Goal: Information Seeking & Learning: Learn about a topic

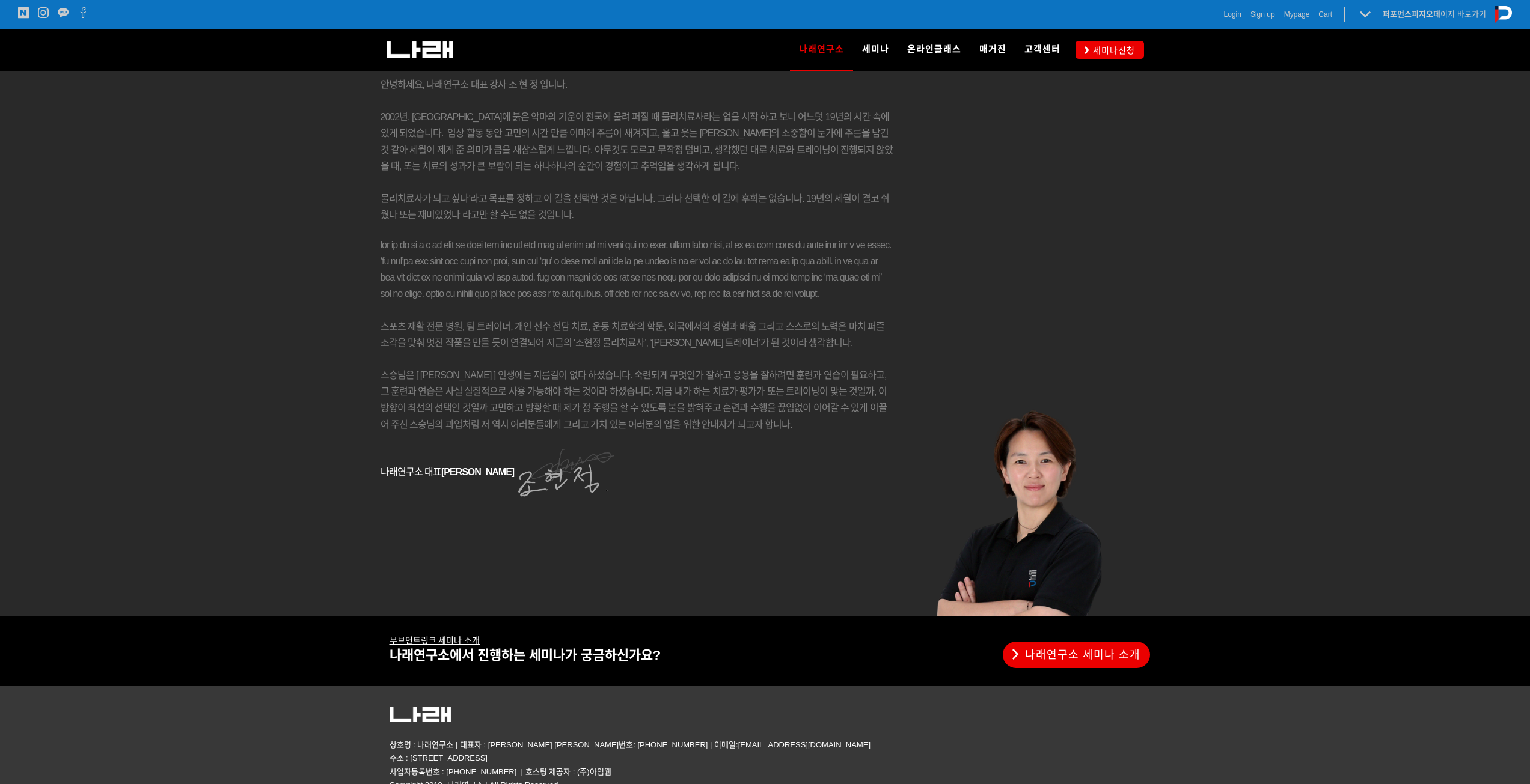
scroll to position [1803, 0]
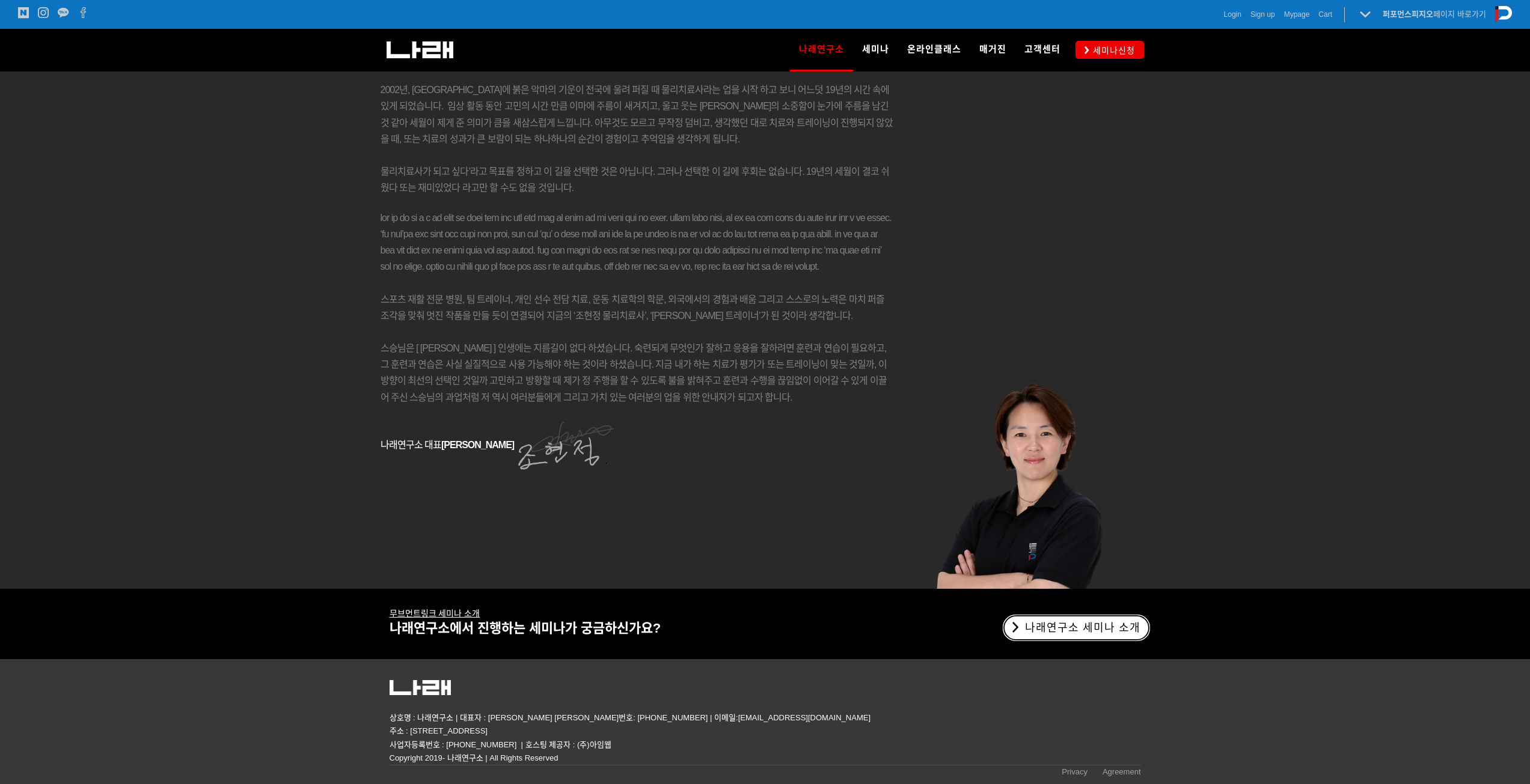
click at [1060, 616] on link "나래연구소 세미나 소개" at bounding box center [1076, 628] width 147 height 26
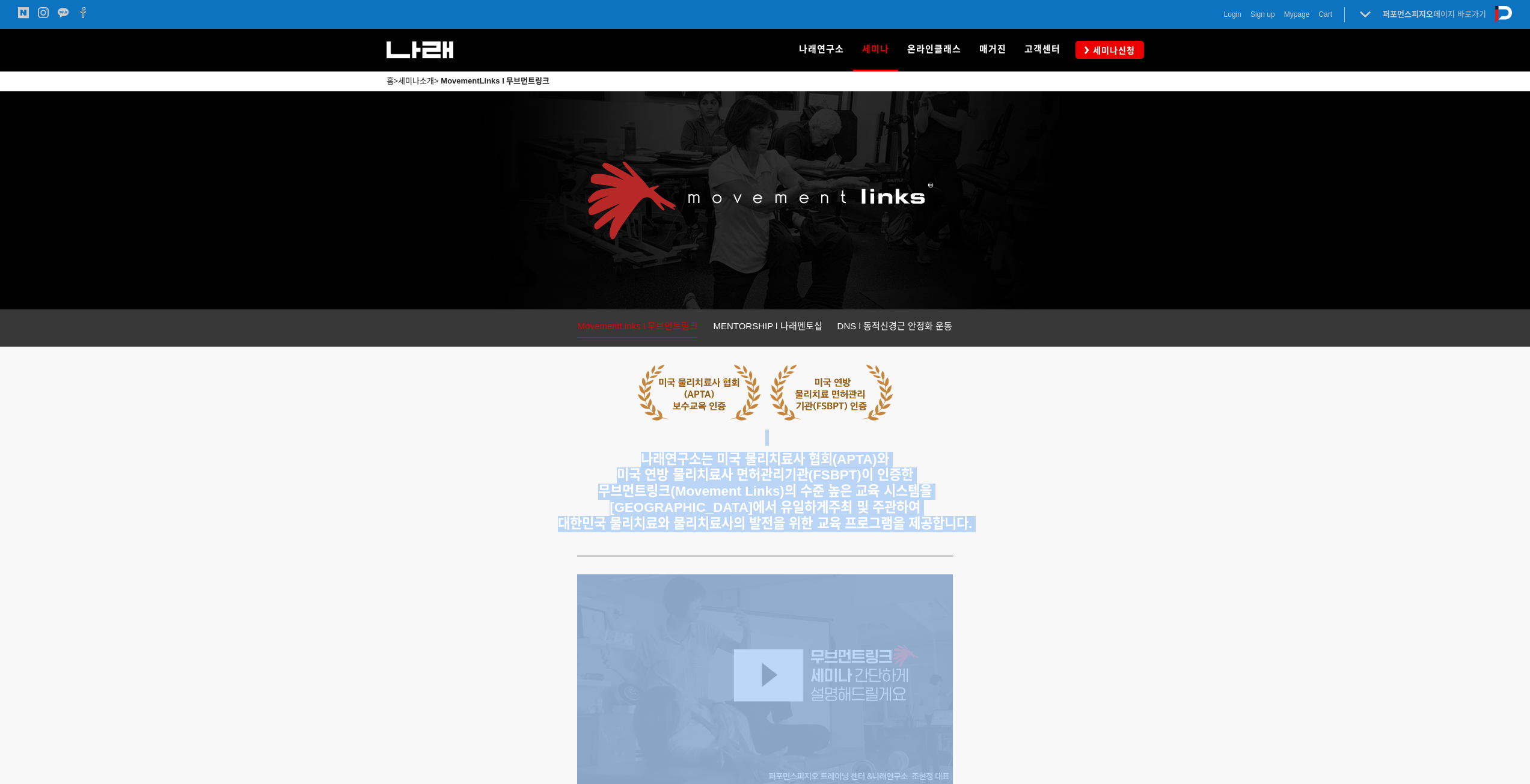
click at [1012, 473] on h5 "나래연구소는 미국 물리치료사 협회(APTA)와 미국 연방 물리치료사 면허관리기관(FSBPT)이 인증한 무브먼트링크(Movement Links)…" at bounding box center [765, 492] width 752 height 81
click at [859, 525] on span "대한민국 물리치료와 물리치료사의 발전을 위한 교육 프로그램을 제공합니다." at bounding box center [765, 524] width 415 height 15
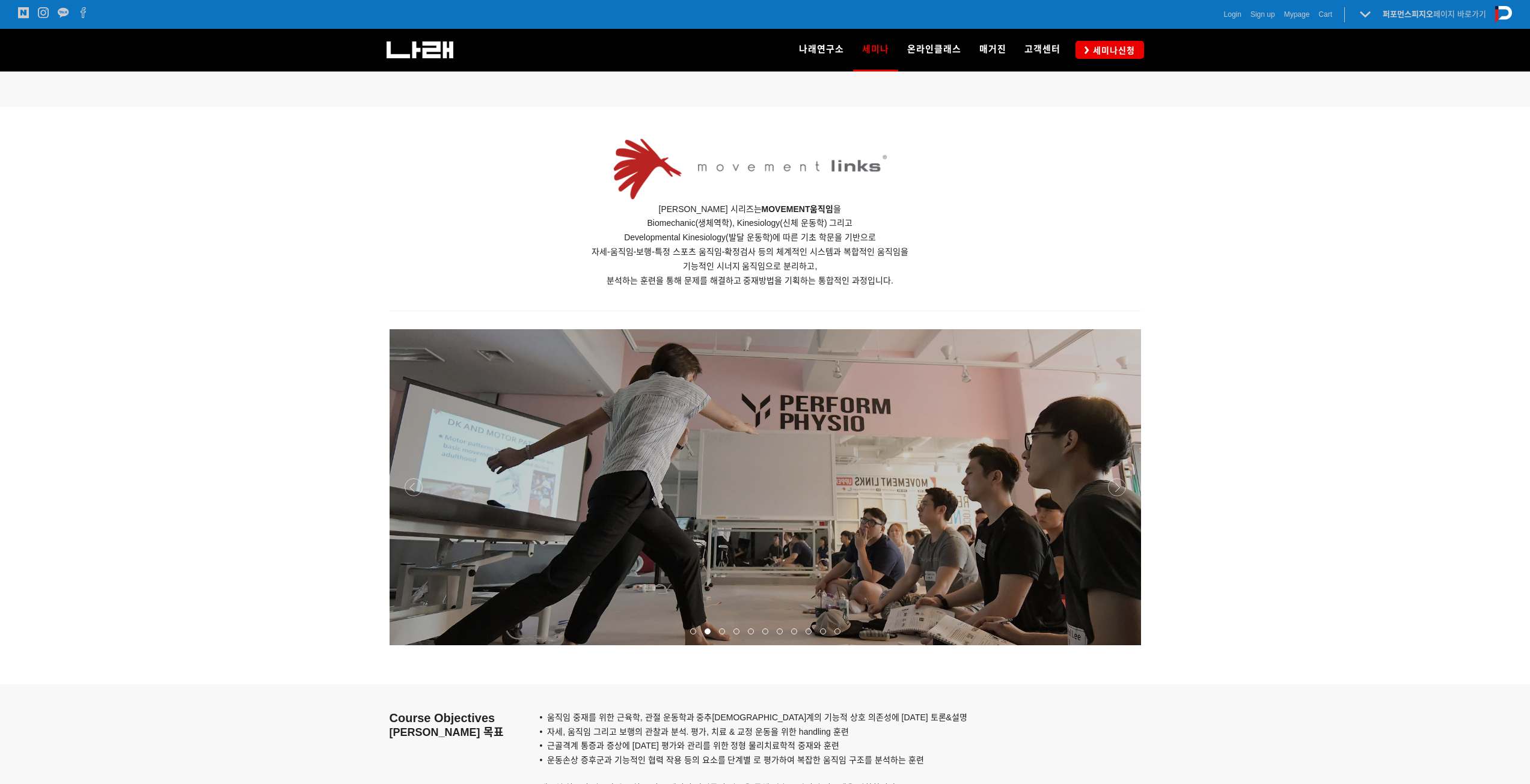
scroll to position [721, 0]
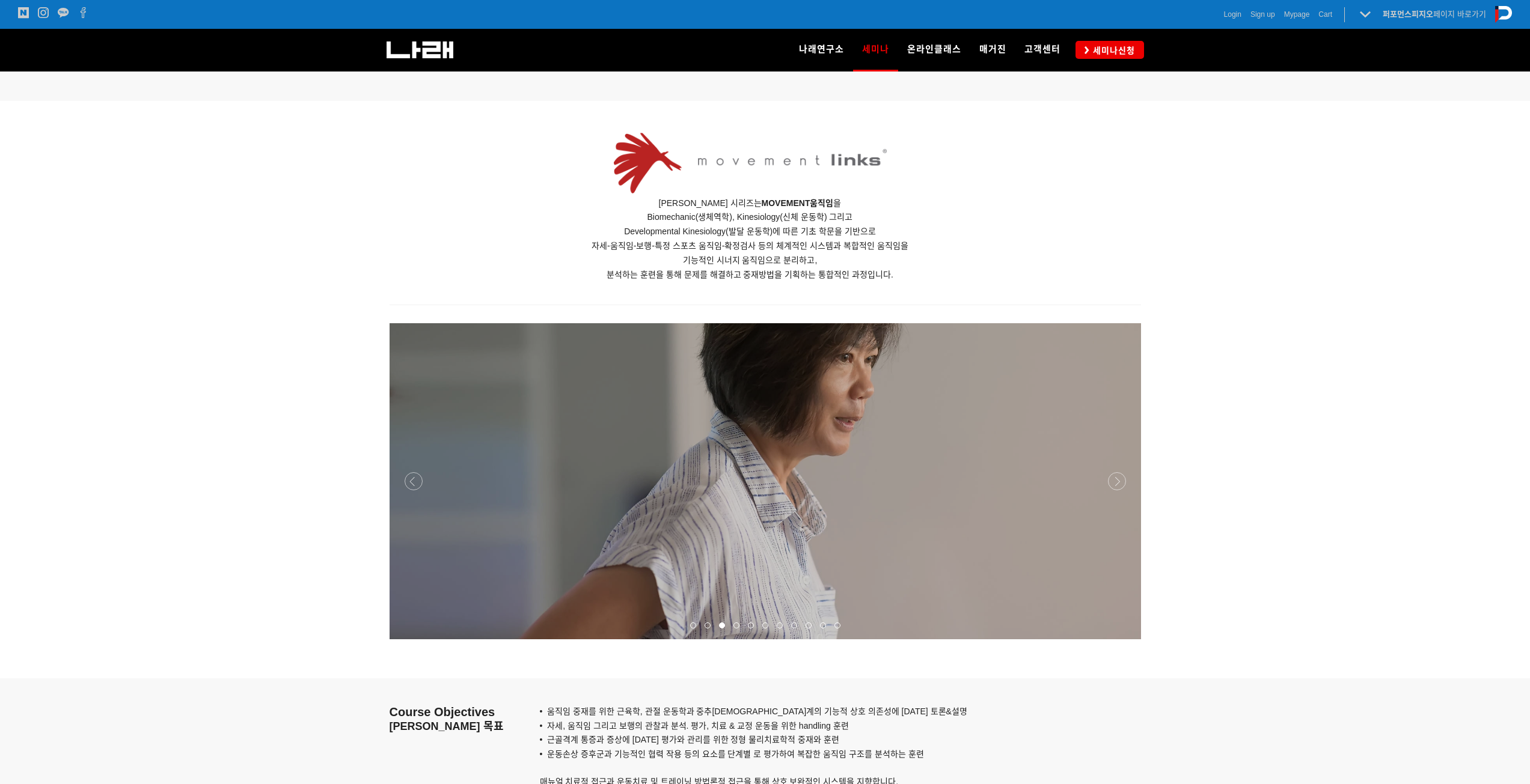
click at [1119, 463] on p at bounding box center [765, 481] width 752 height 316
click at [1111, 639] on div at bounding box center [765, 639] width 752 height 0
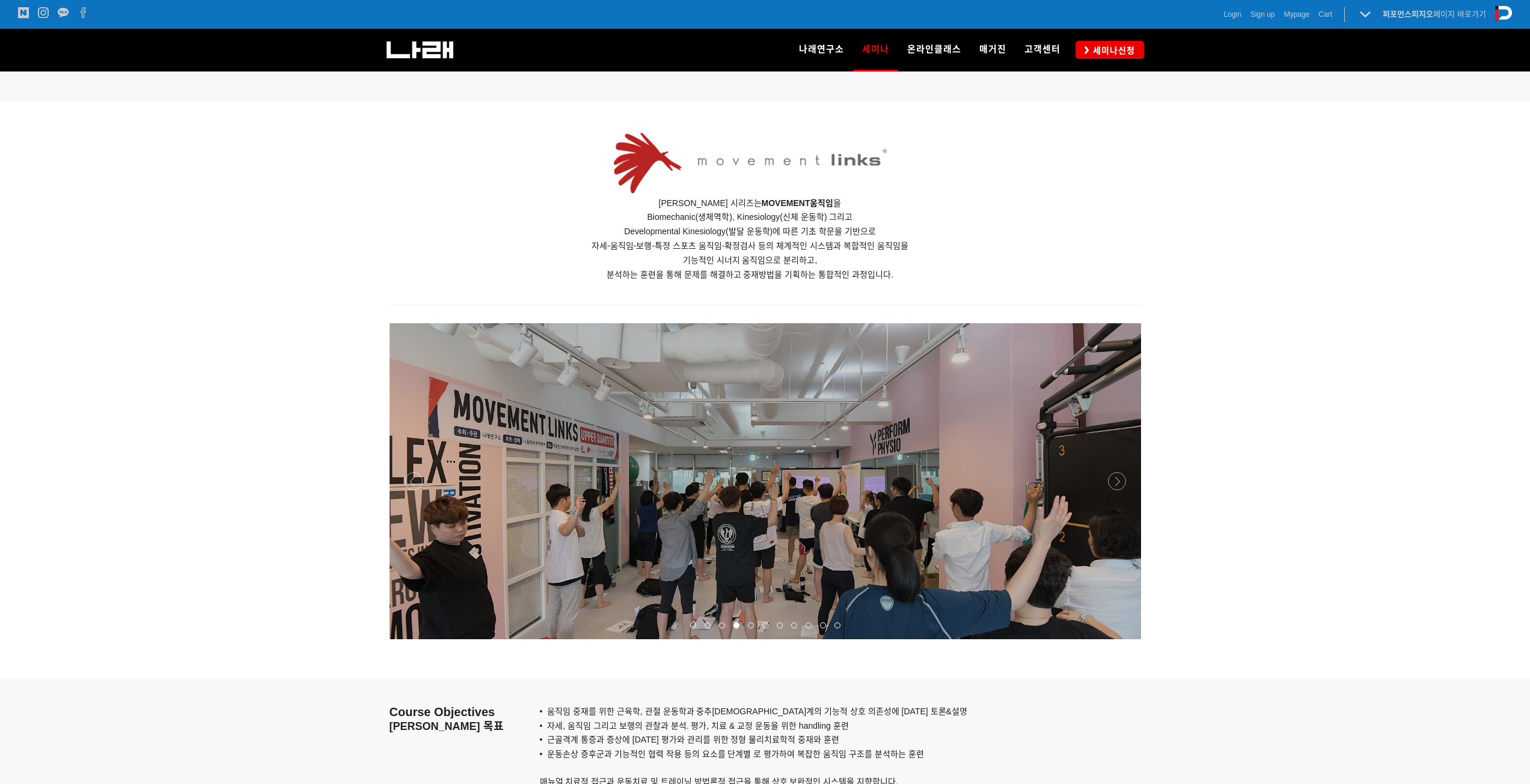
click at [1115, 639] on div at bounding box center [765, 639] width 752 height 0
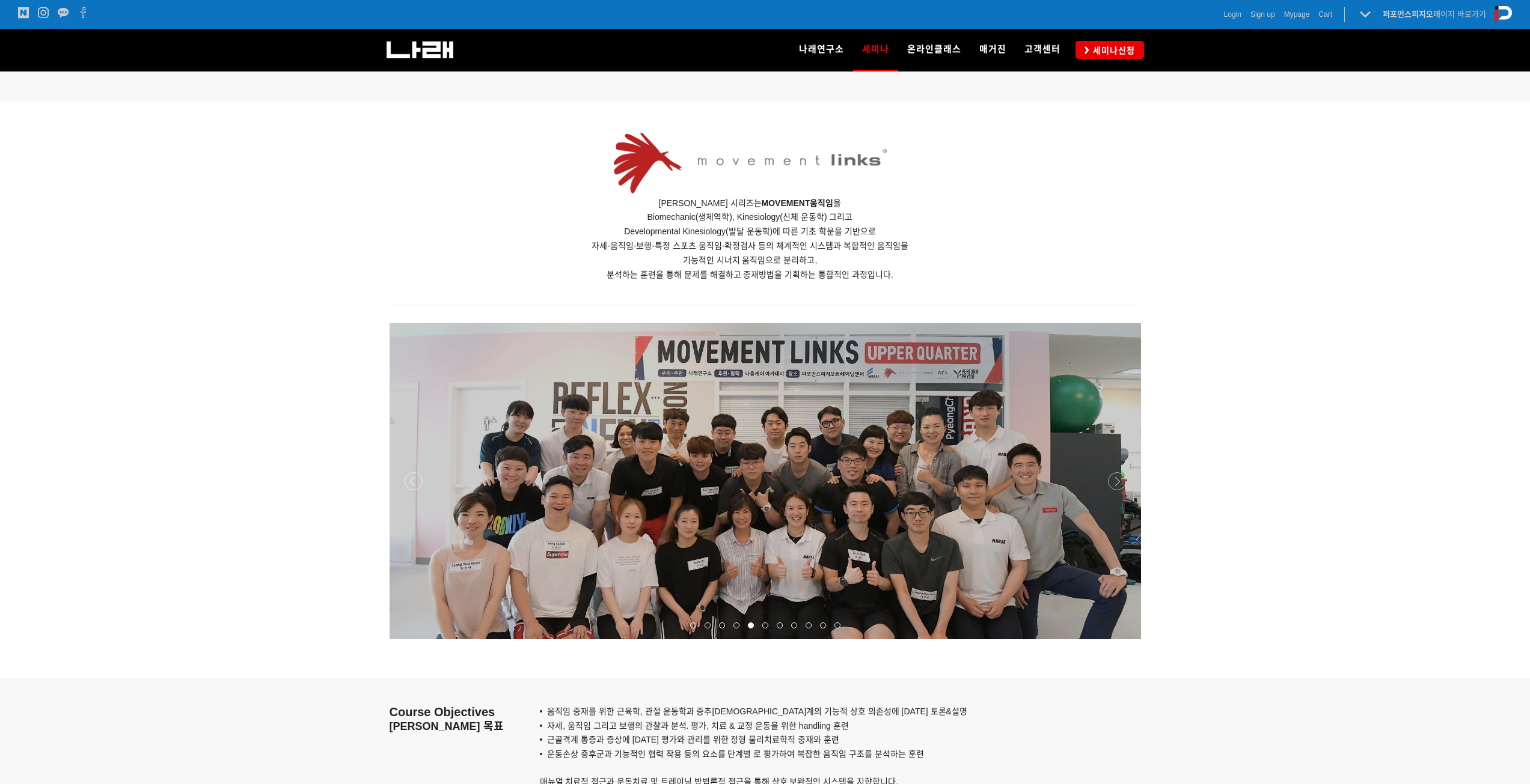
click at [1115, 639] on div at bounding box center [765, 639] width 752 height 0
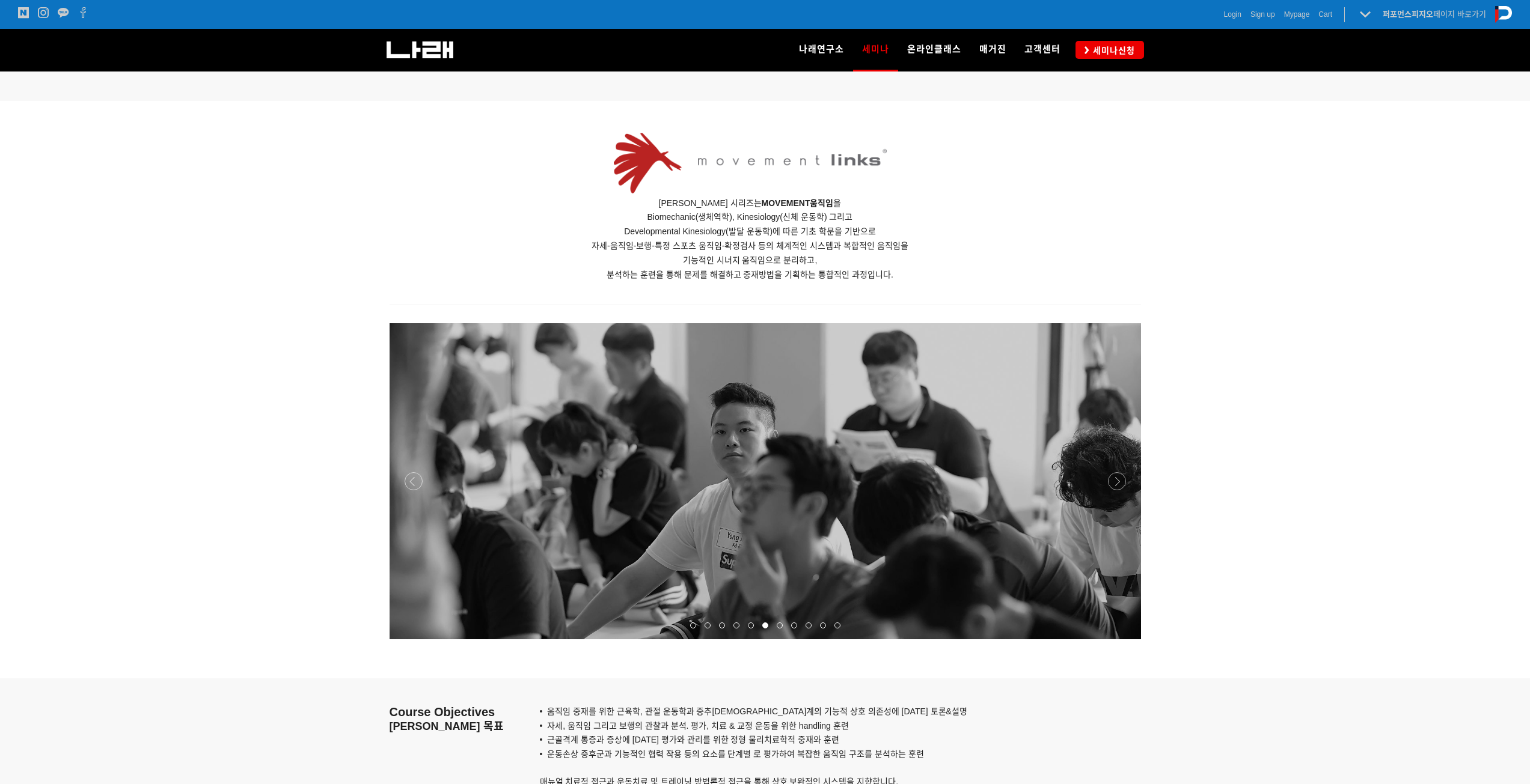
drag, startPoint x: 1115, startPoint y: 480, endPoint x: 1090, endPoint y: 509, distance: 38.3
click at [1114, 639] on div at bounding box center [765, 639] width 752 height 0
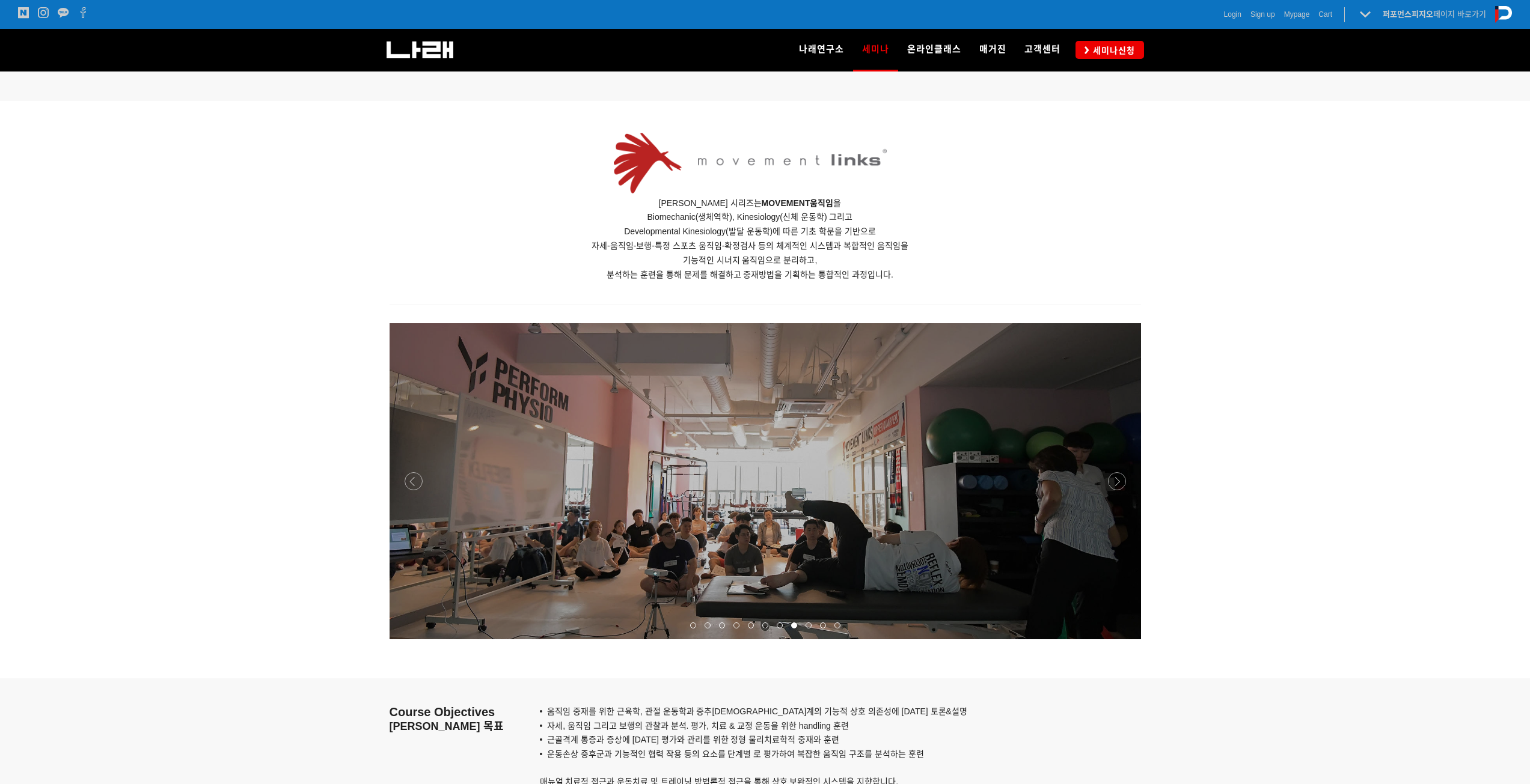
click at [327, 161] on div at bounding box center [765, 207] width 1530 height 213
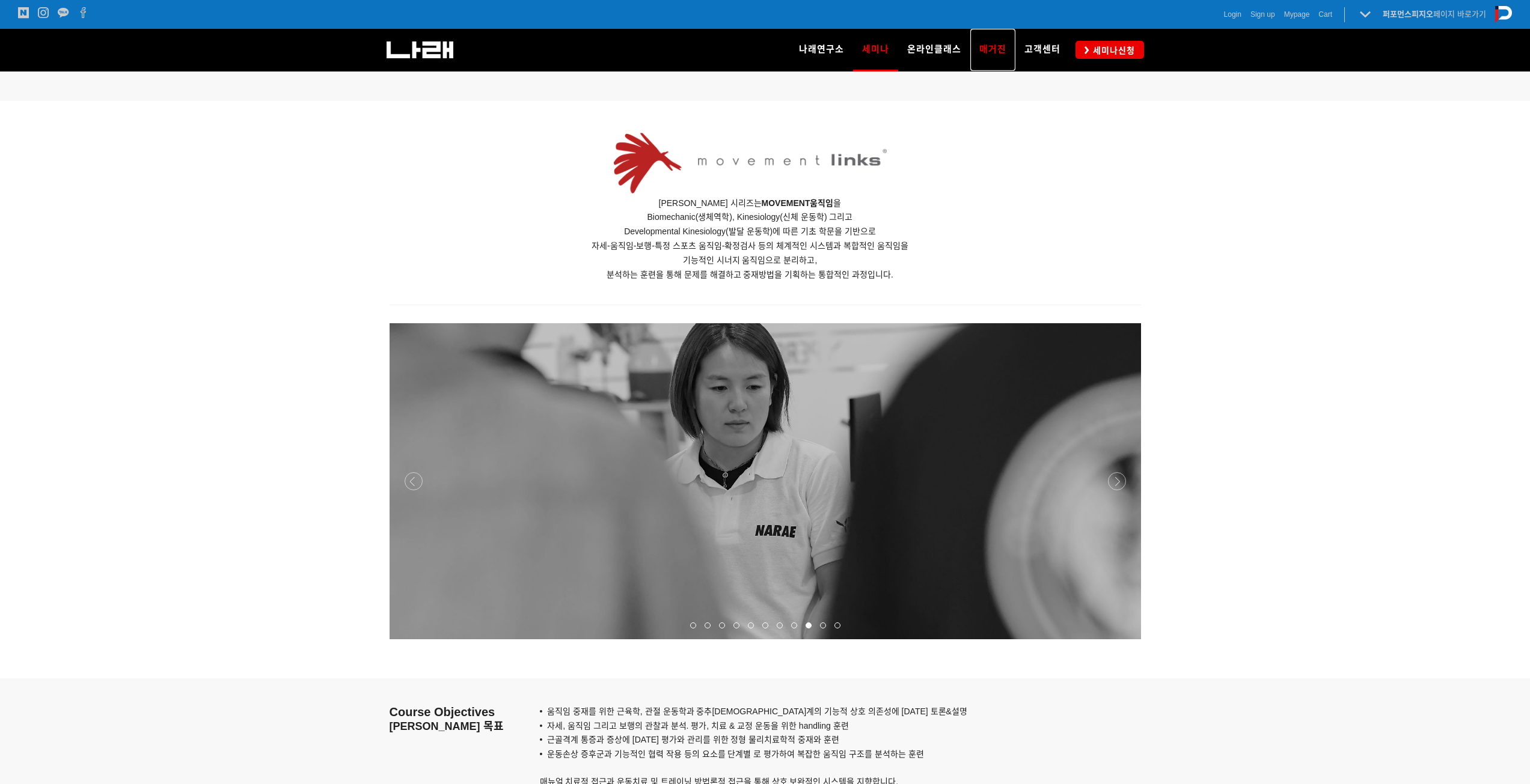
click at [987, 49] on span "매거진" at bounding box center [992, 49] width 27 height 11
